Goal: Task Accomplishment & Management: Complete application form

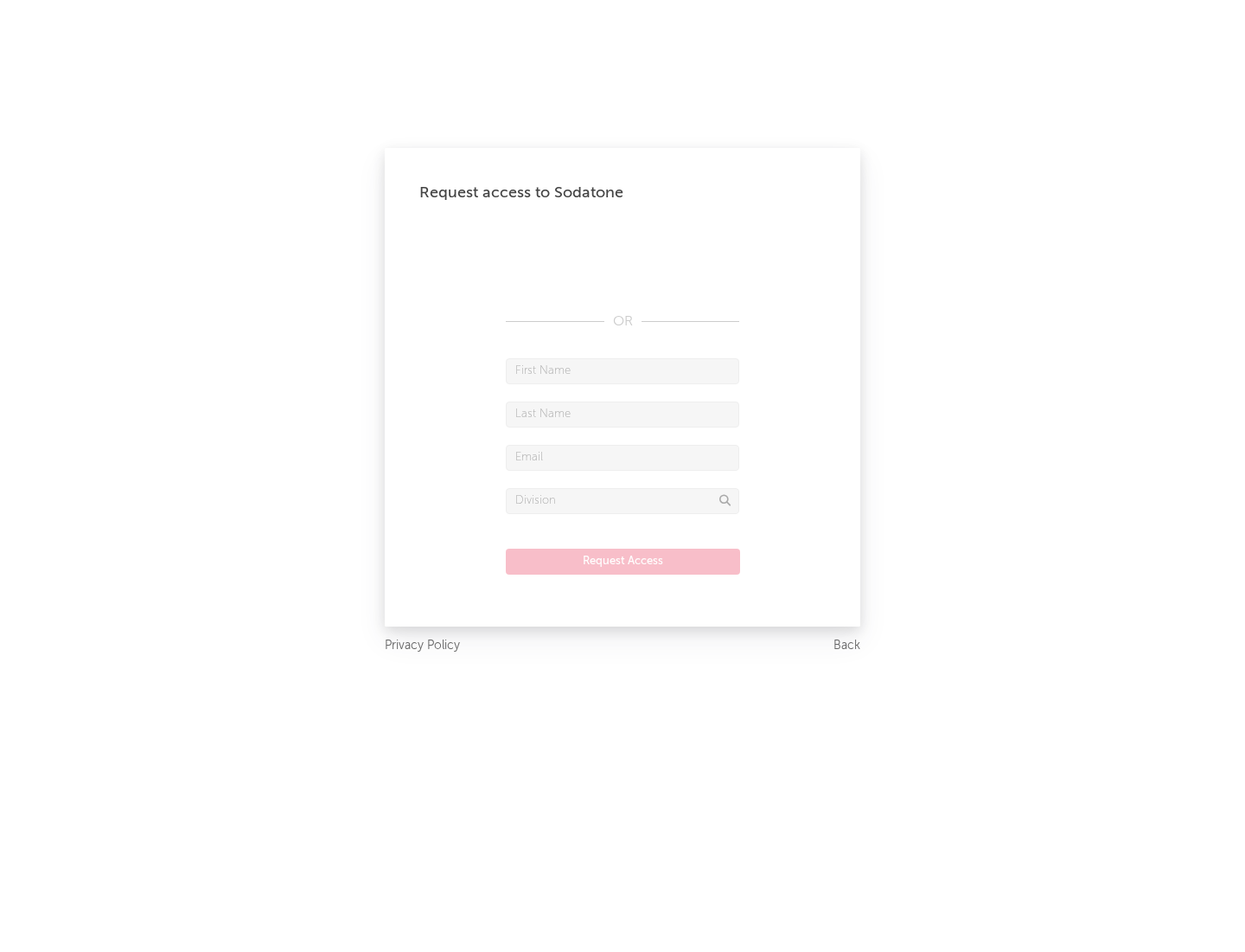
click at [623, 370] on input "text" at bounding box center [622, 371] width 233 height 26
type input "[PERSON_NAME]"
click at [623, 413] on input "text" at bounding box center [622, 414] width 233 height 26
type input "[PERSON_NAME]"
click at [623, 456] on input "text" at bounding box center [622, 458] width 233 height 26
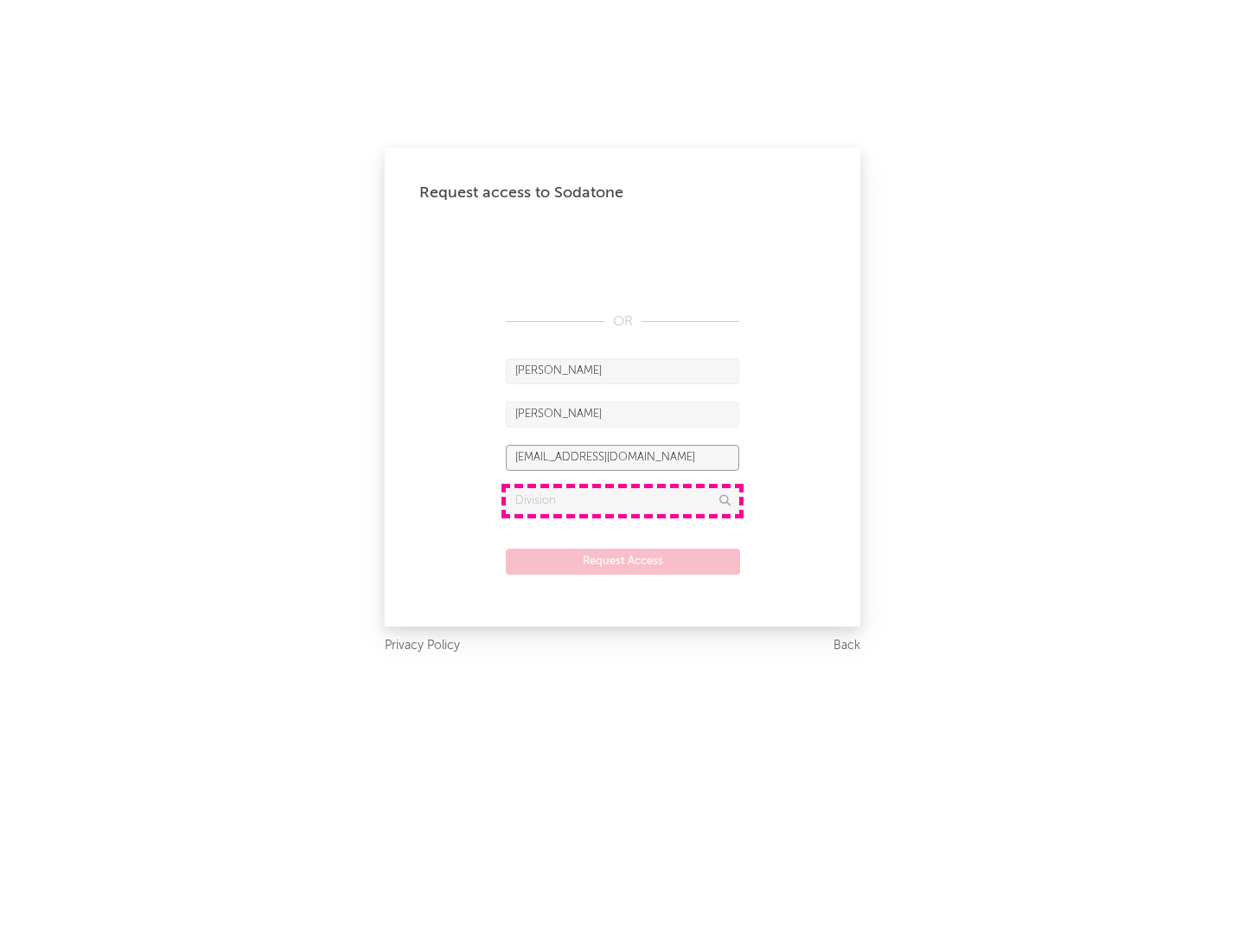
type input "[EMAIL_ADDRESS][DOMAIN_NAME]"
click at [623, 500] on input "text" at bounding box center [622, 501] width 233 height 26
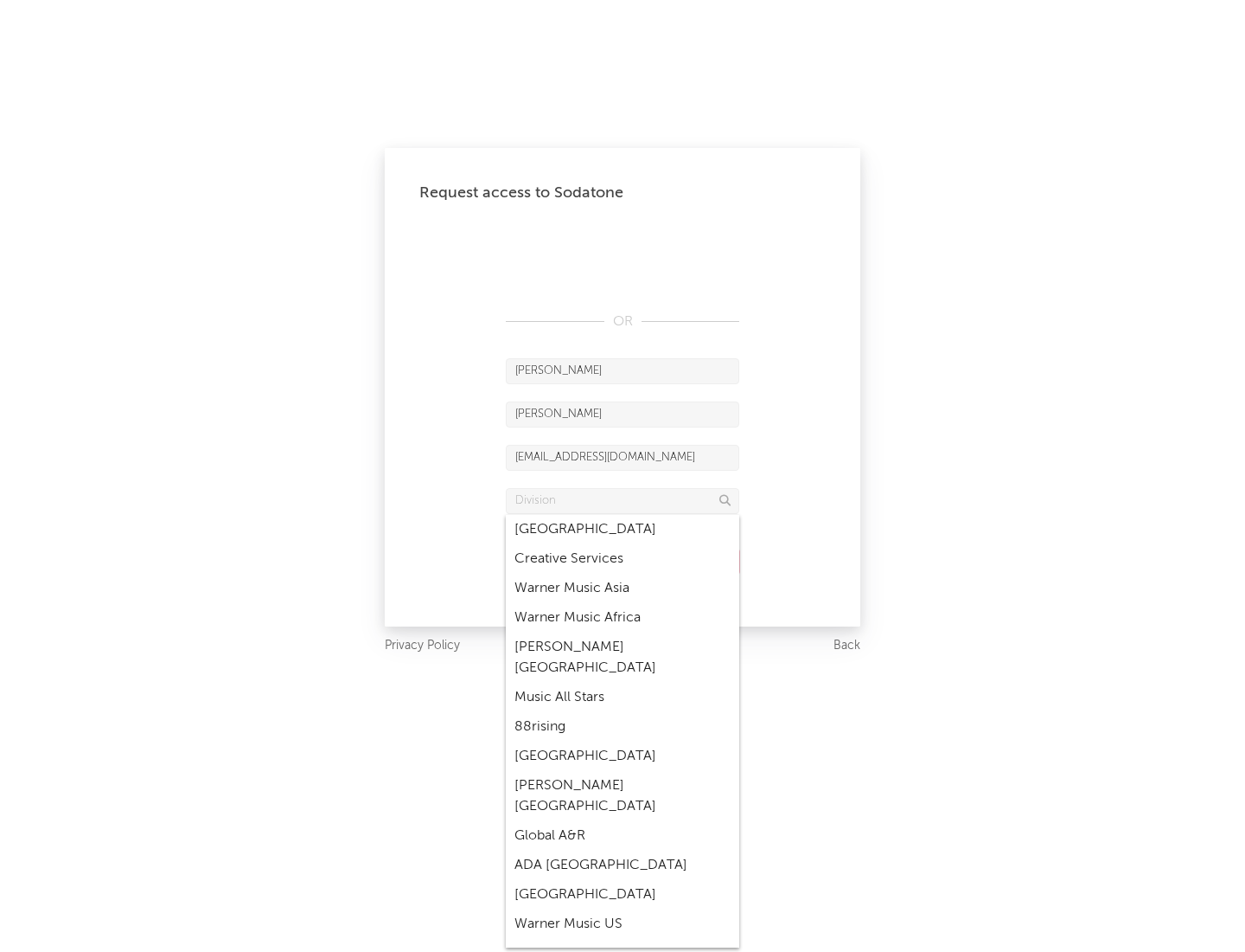
click at [617, 682] on div "Music All Stars" at bounding box center [622, 696] width 233 height 29
type input "Music All Stars"
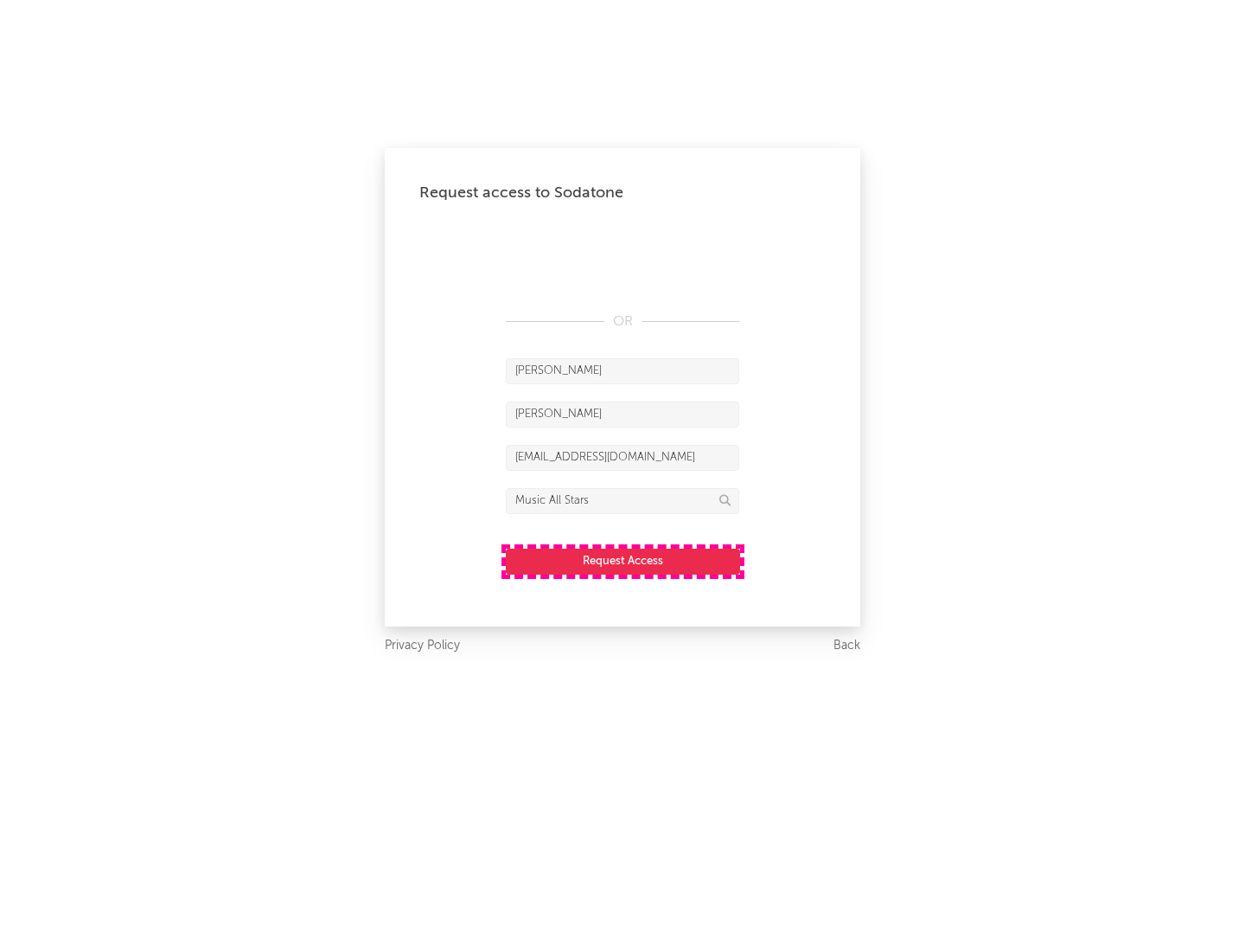
click at [623, 560] on button "Request Access" at bounding box center [623, 561] width 234 height 26
